Goal: Information Seeking & Learning: Learn about a topic

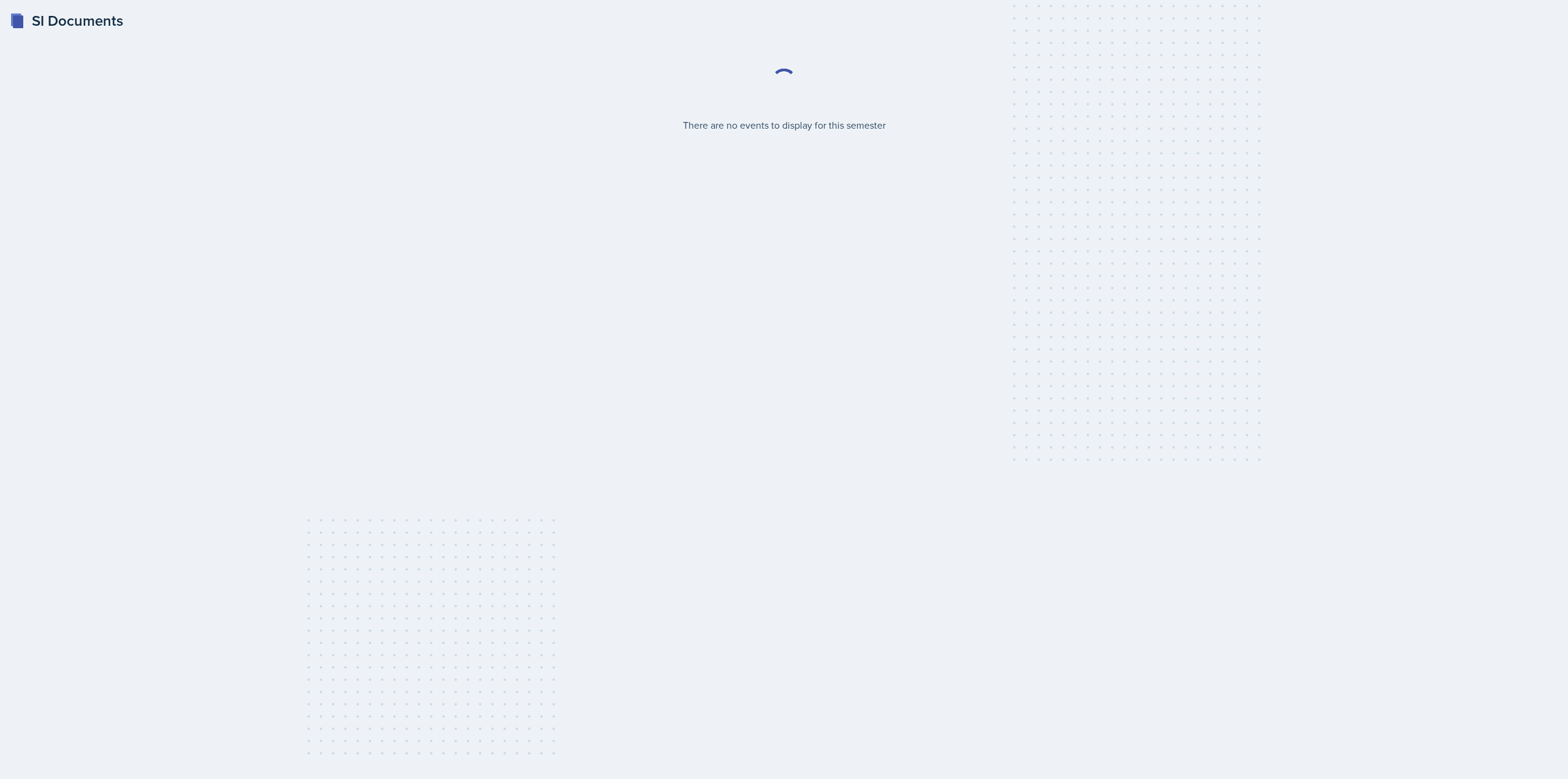
select select "2bed604d-1099-4043-b1bc-2365e8740244"
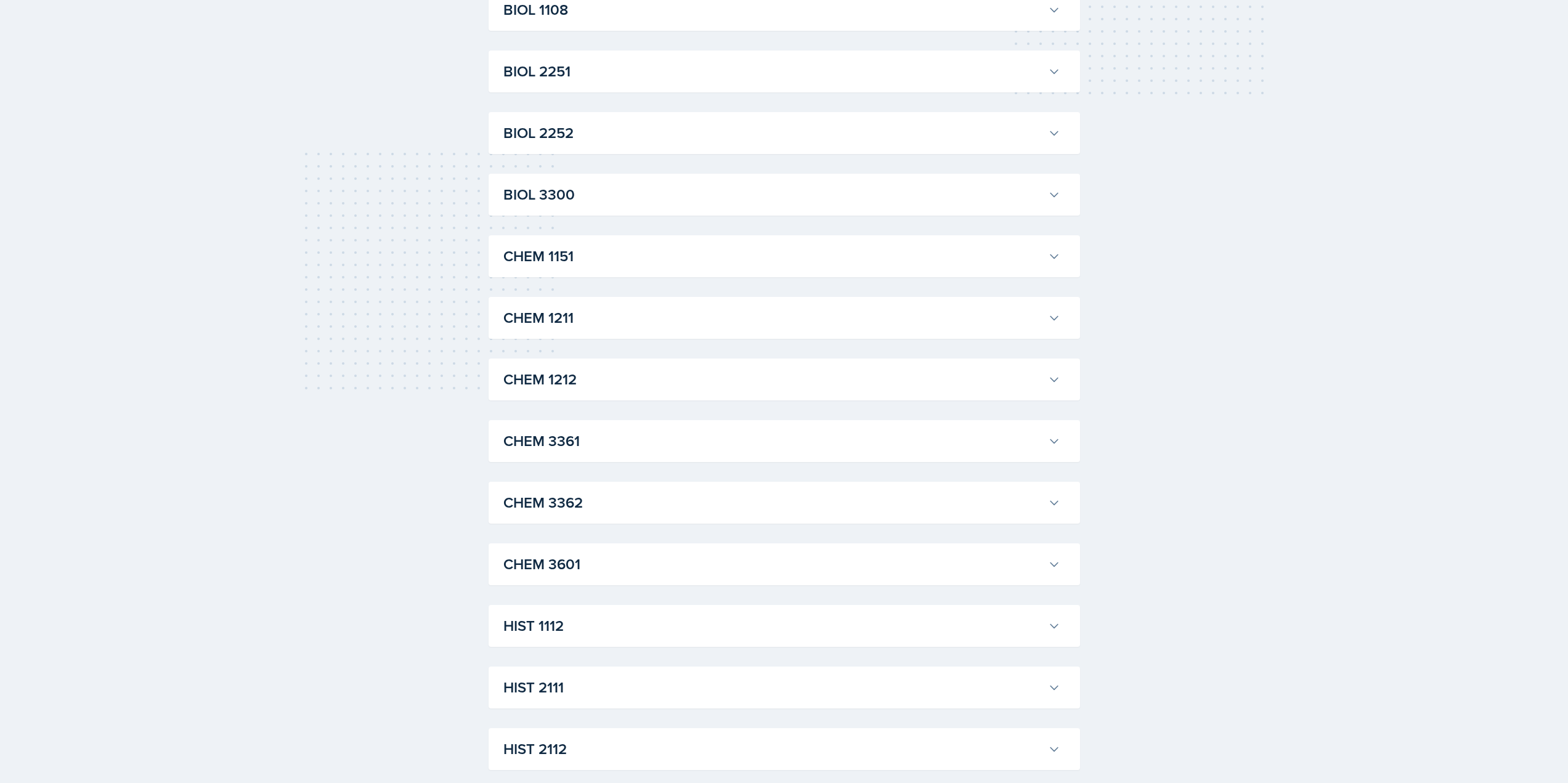
scroll to position [370, 0]
click at [752, 449] on h3 "CHEM 3361" at bounding box center [772, 440] width 539 height 22
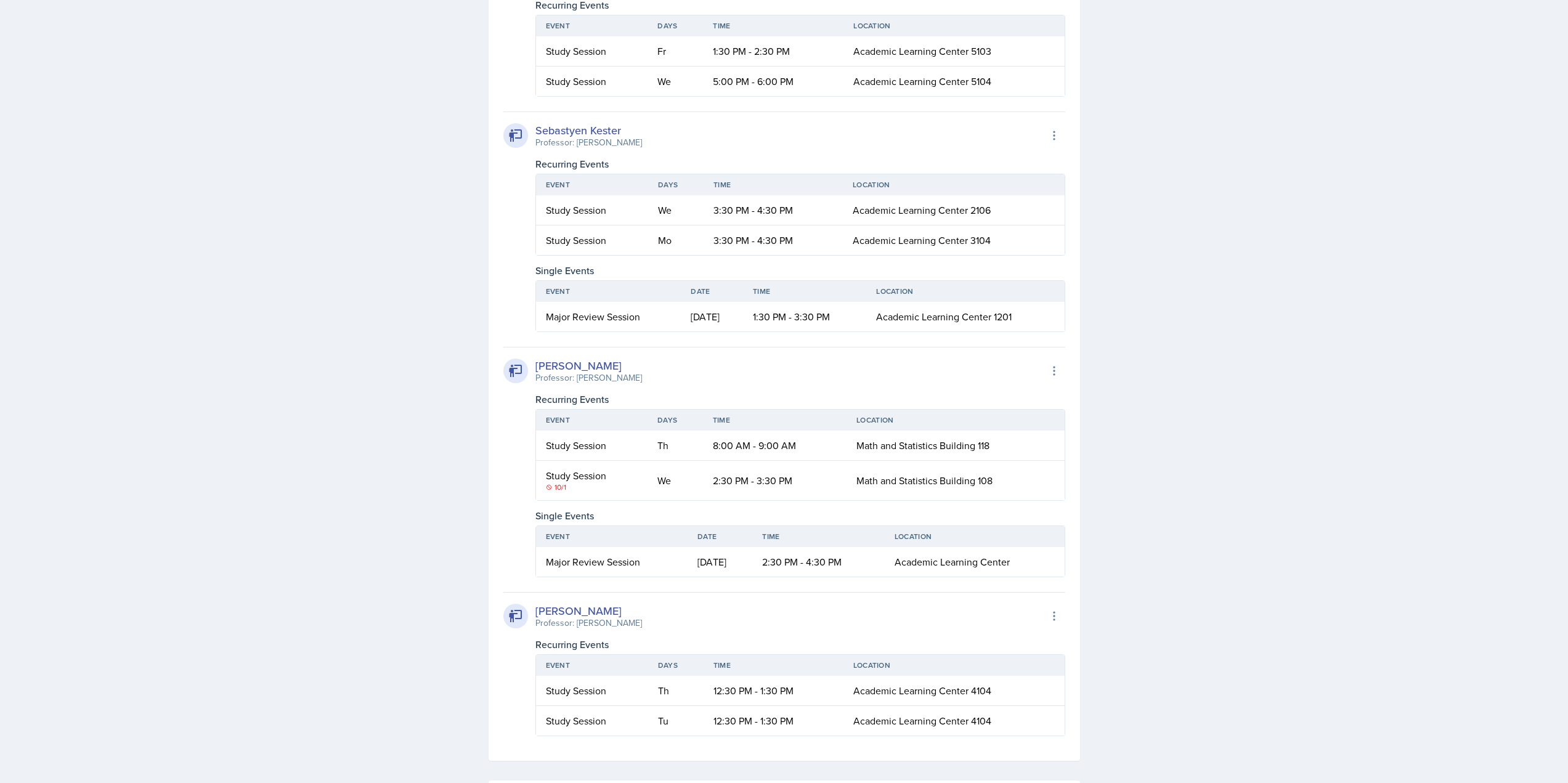
scroll to position [862, 0]
drag, startPoint x: 589, startPoint y: 382, endPoint x: 604, endPoint y: 382, distance: 15.0
click at [604, 382] on div "Professor: [PERSON_NAME]" at bounding box center [588, 378] width 107 height 13
click at [661, 383] on div "[PERSON_NAME] Professor: [PERSON_NAME] Export to Google Calendar" at bounding box center [784, 371] width 562 height 27
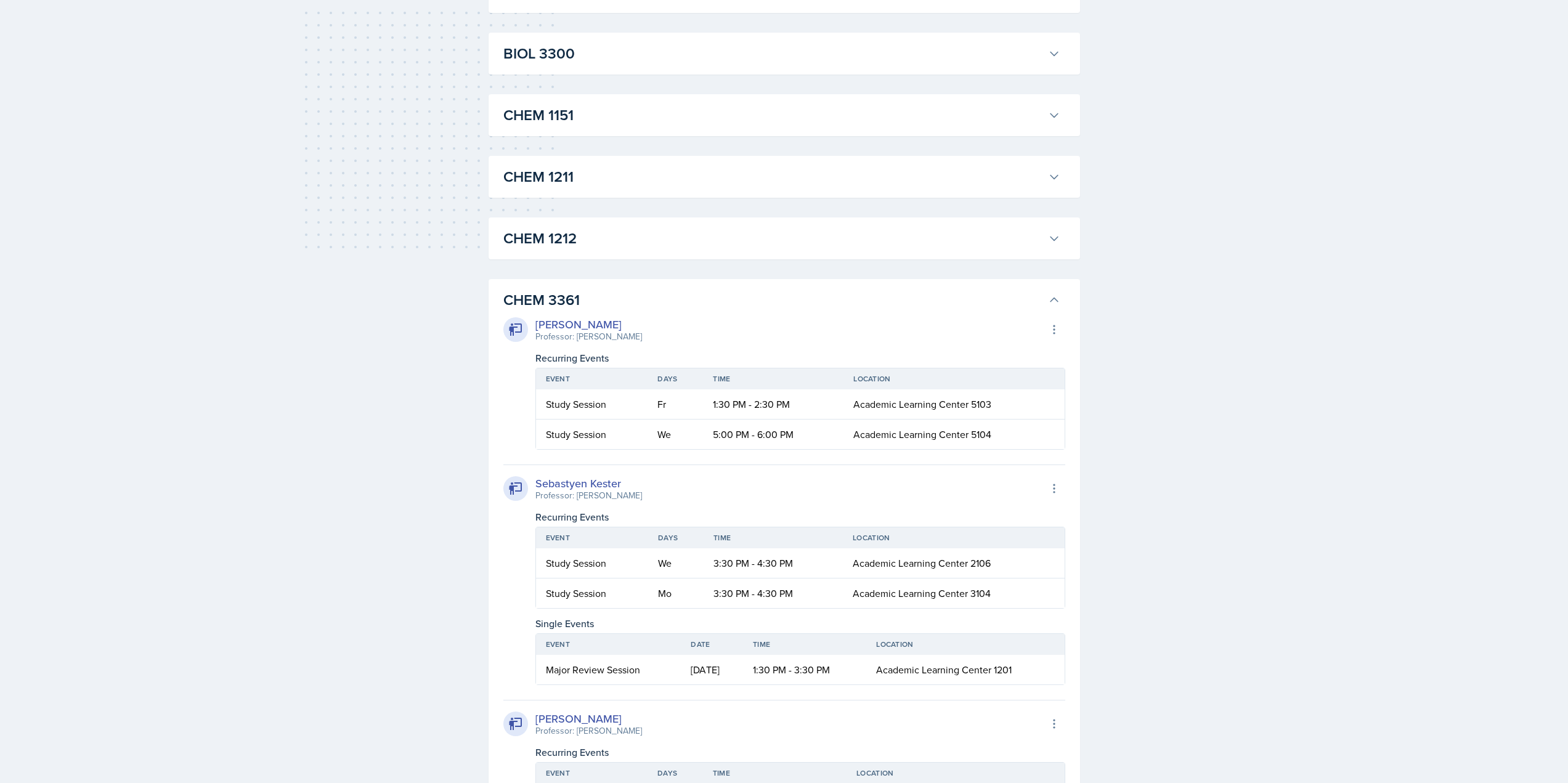
scroll to position [492, 0]
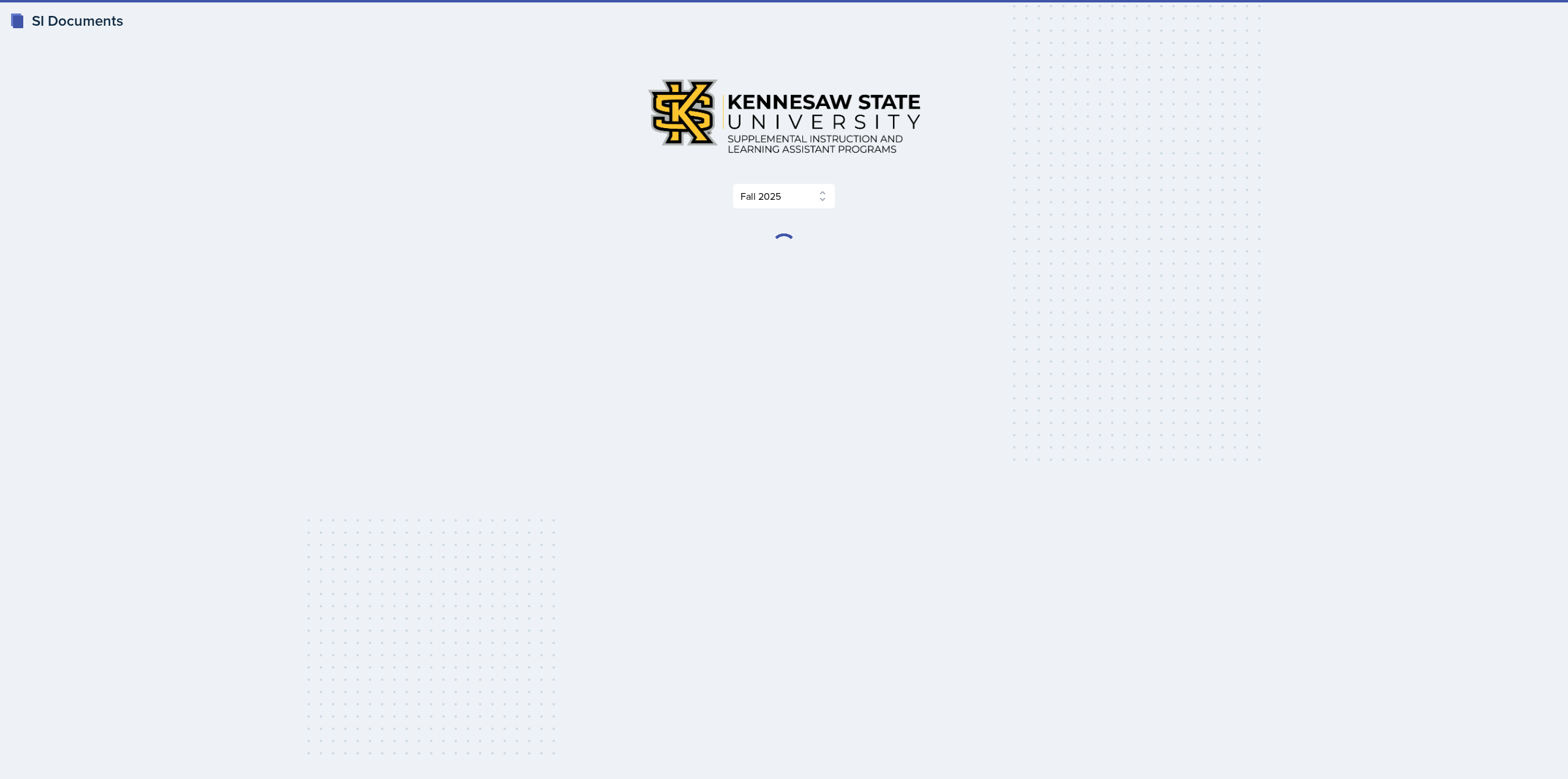
select select "2bed604d-1099-4043-b1bc-2365e8740244"
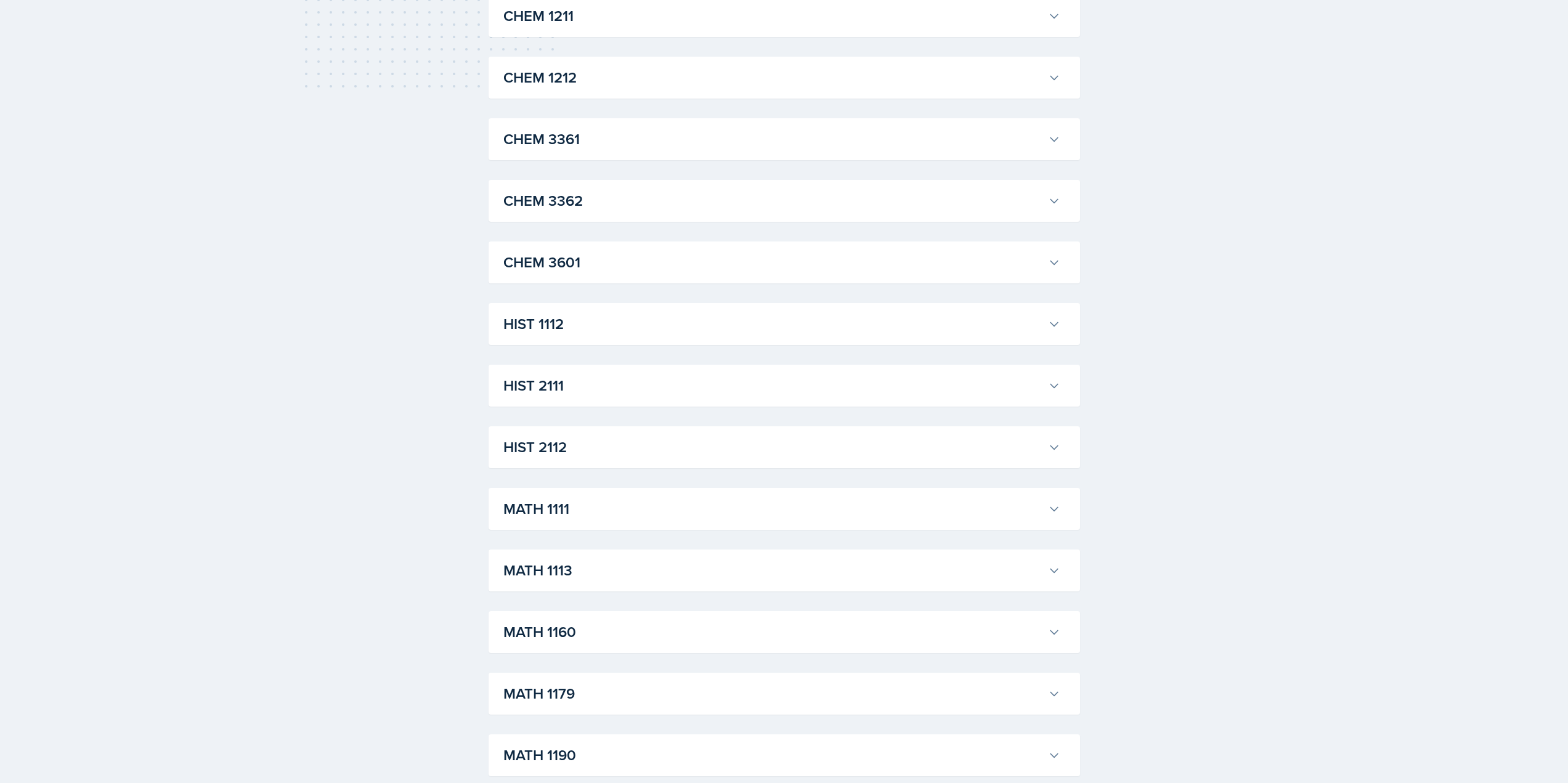
scroll to position [924, 0]
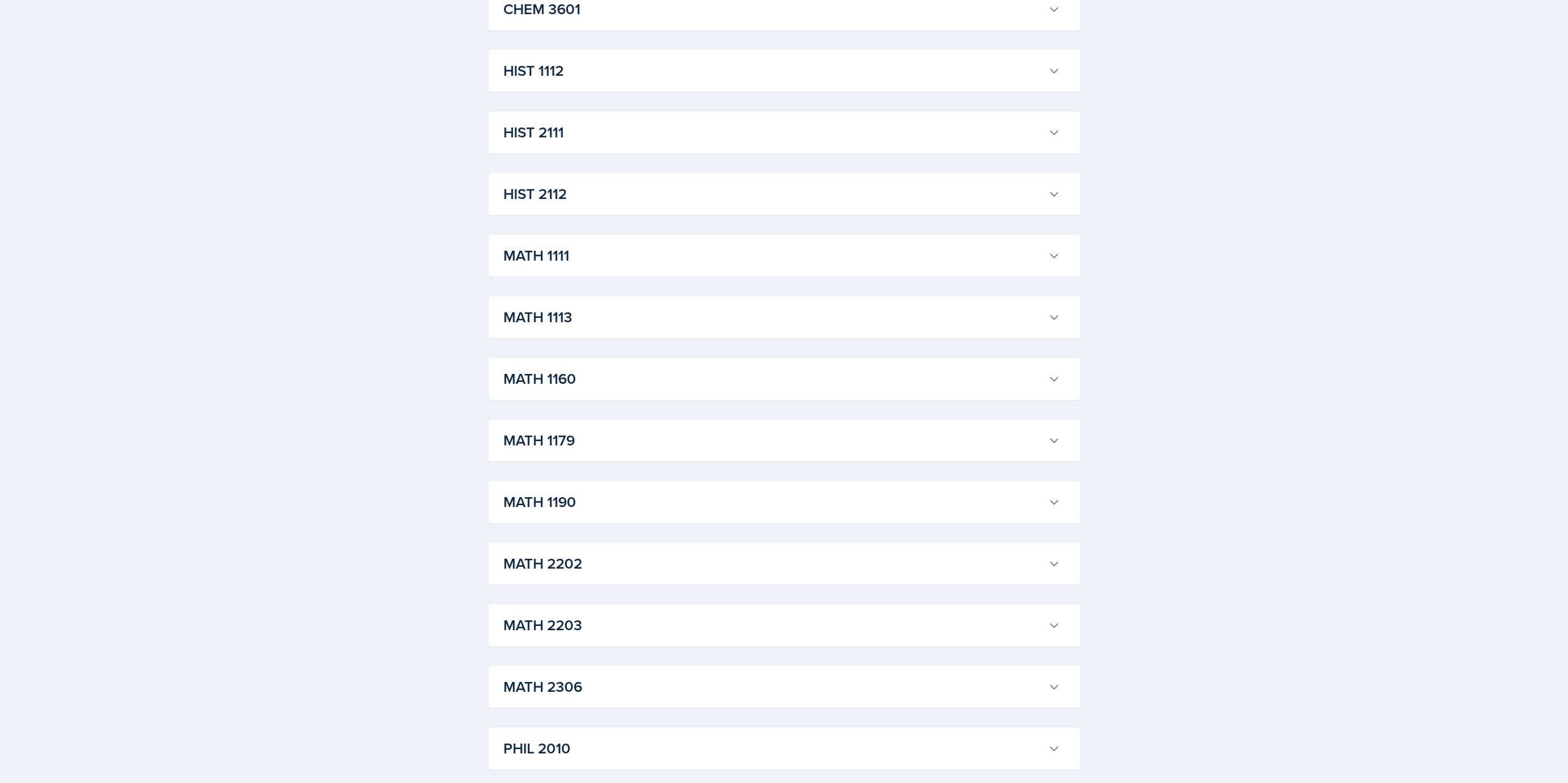
click at [661, 445] on h3 "MATH 1179" at bounding box center [772, 440] width 539 height 22
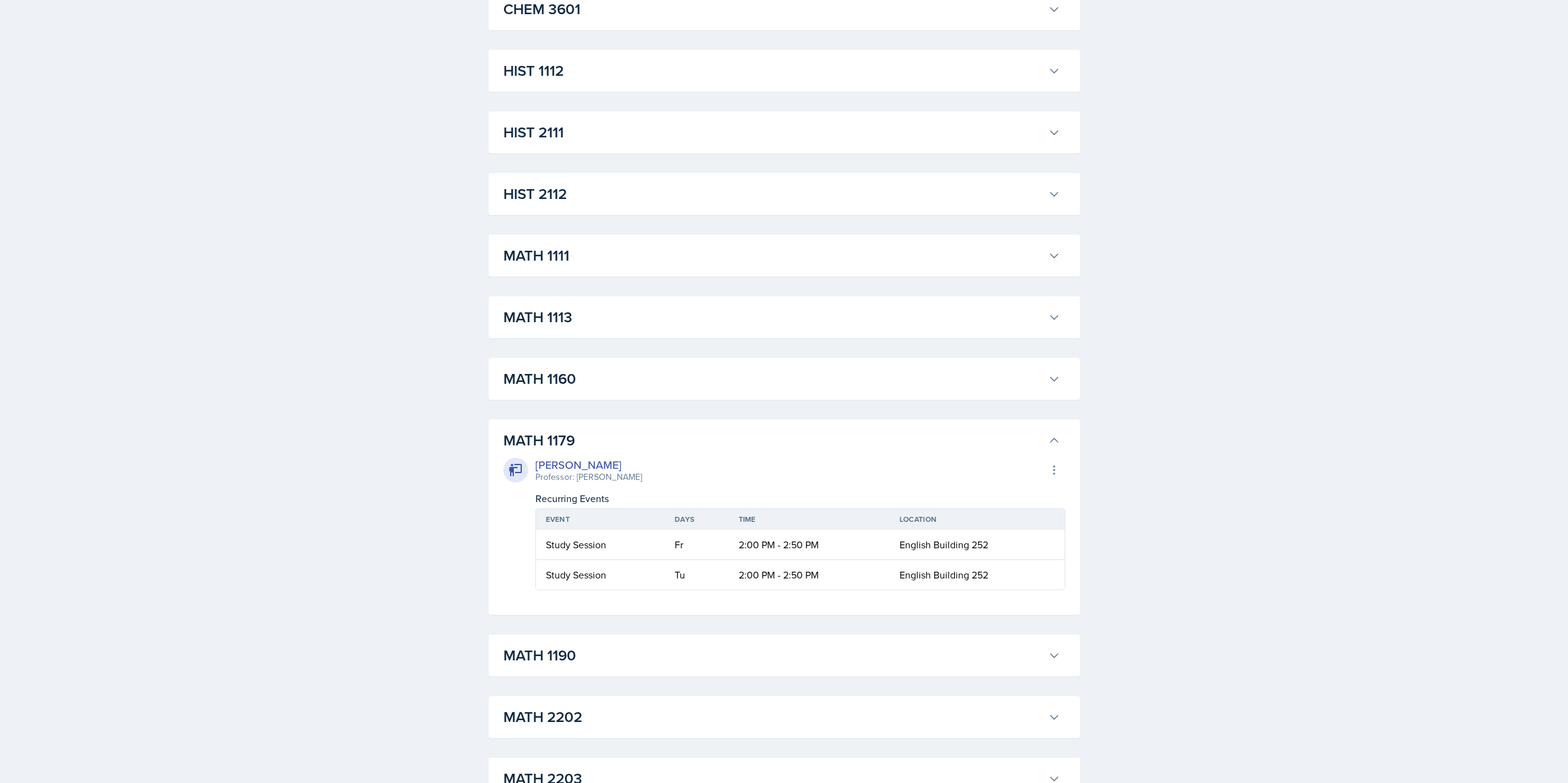
click at [647, 569] on div "Study Session" at bounding box center [600, 574] width 110 height 15
click at [660, 440] on h3 "MATH 1179" at bounding box center [772, 440] width 539 height 22
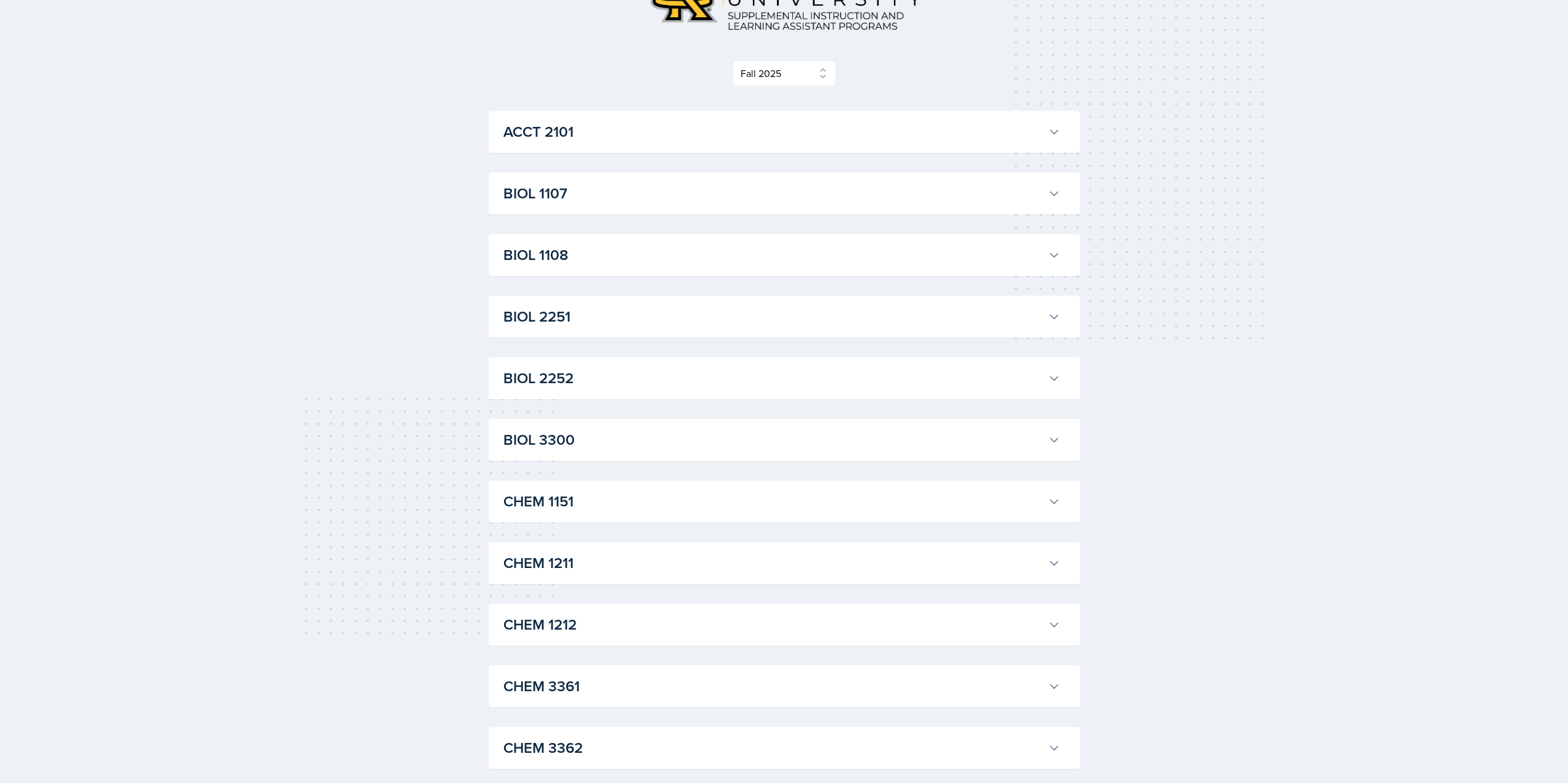
scroll to position [0, 0]
